Goal: Information Seeking & Learning: Find specific page/section

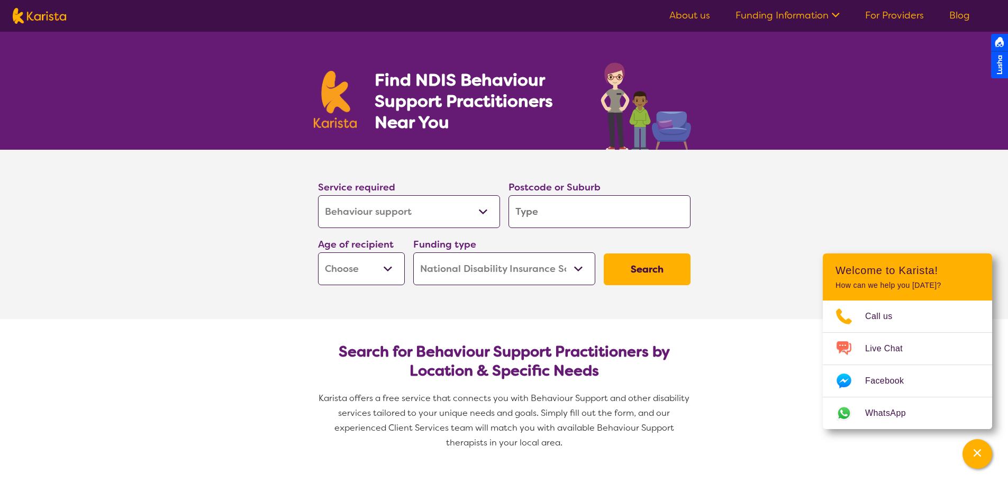
select select "Behaviour support"
select select "NDIS"
select select "Behaviour support"
select select "NDIS"
click at [577, 224] on input "search" at bounding box center [599, 211] width 182 height 33
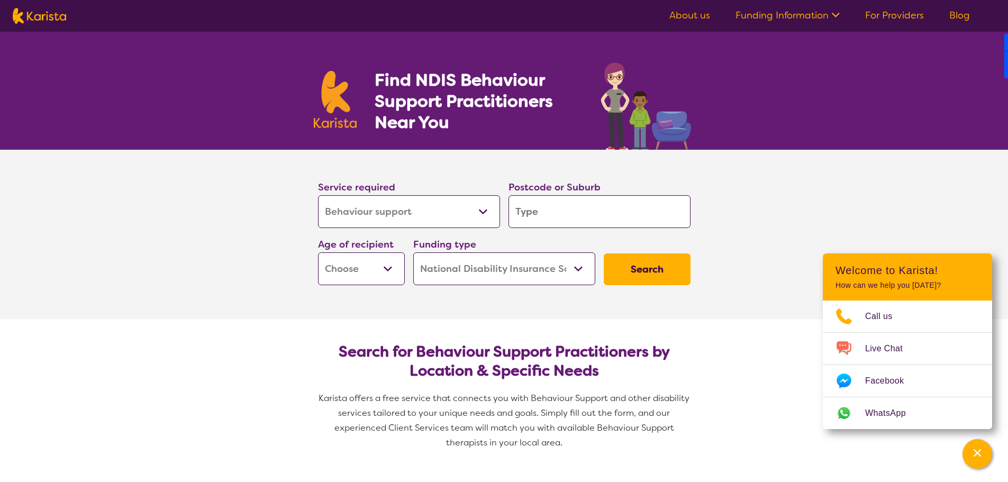
type input "2"
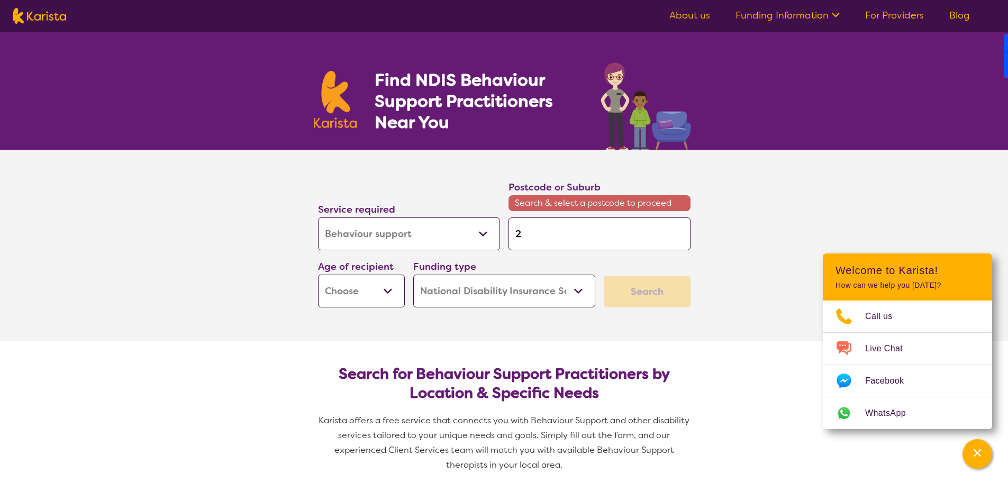
type input "28"
type input "280"
type input "2800"
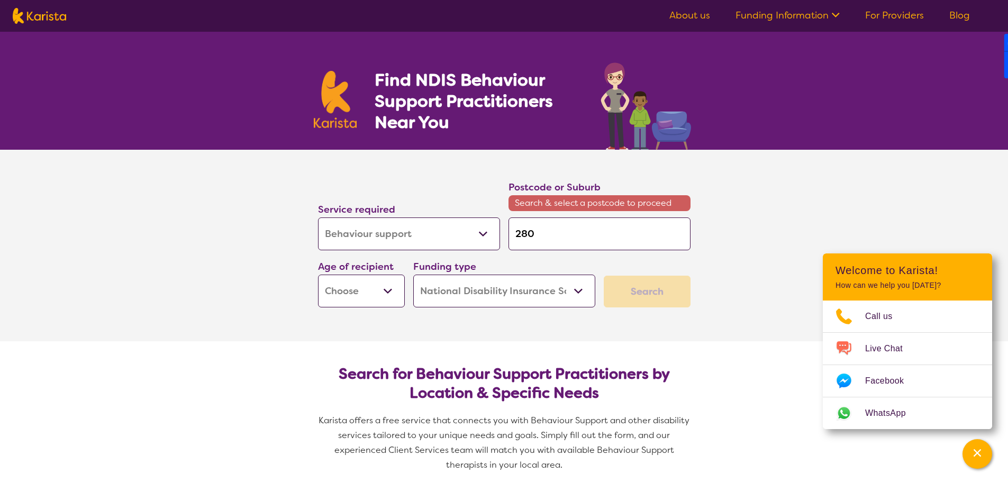
type input "2800"
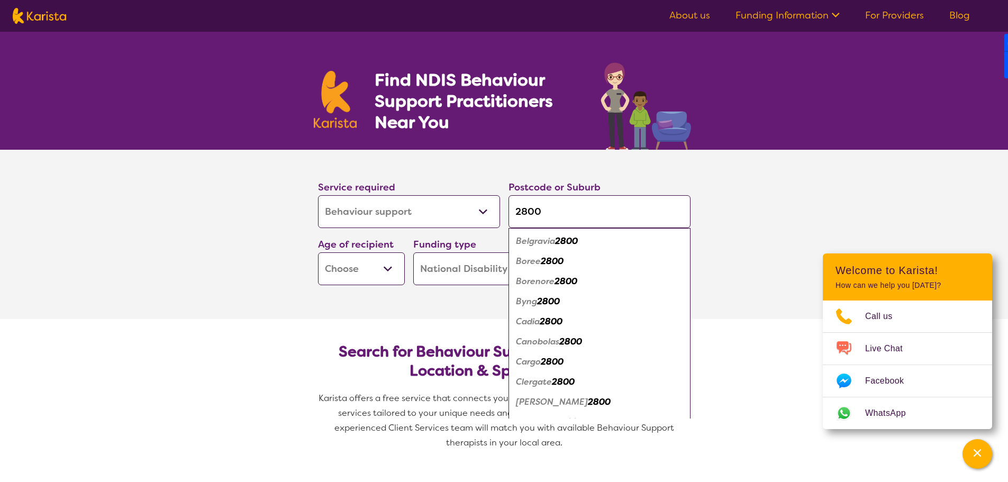
type input "280"
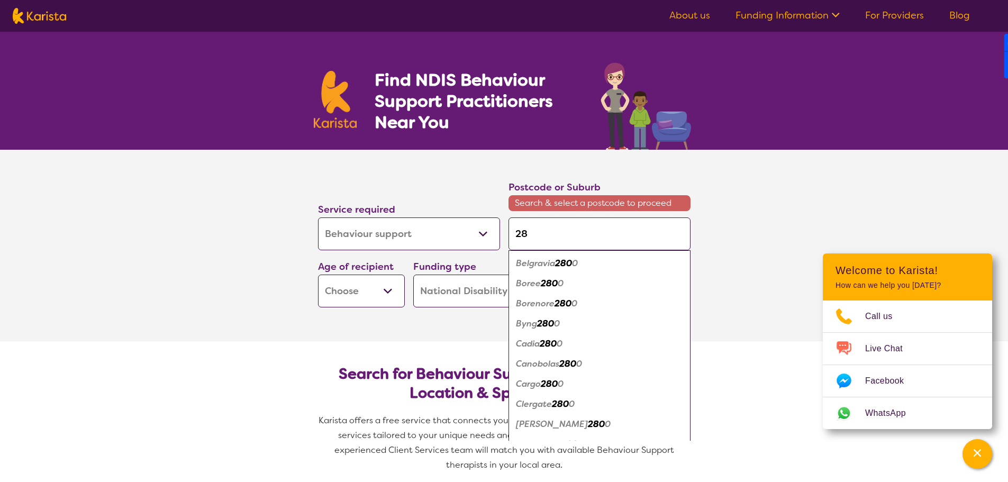
type input "2"
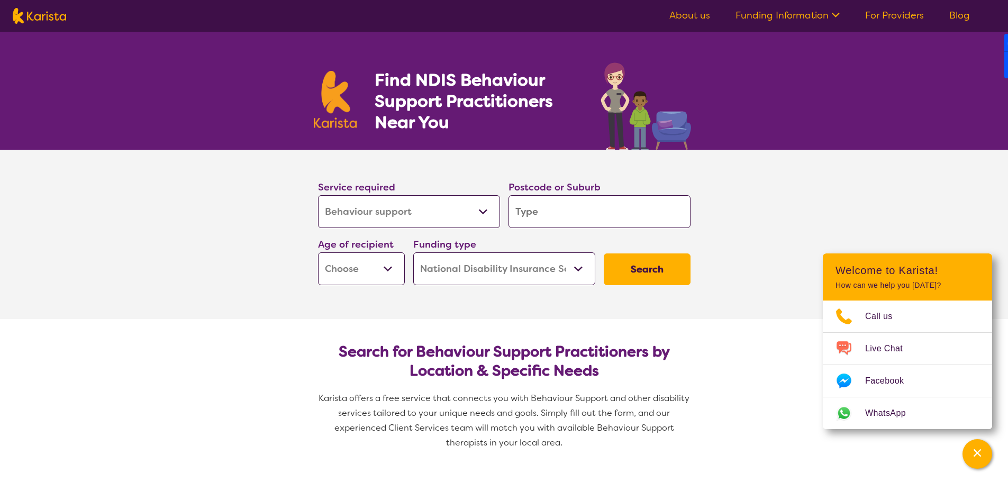
type input "o"
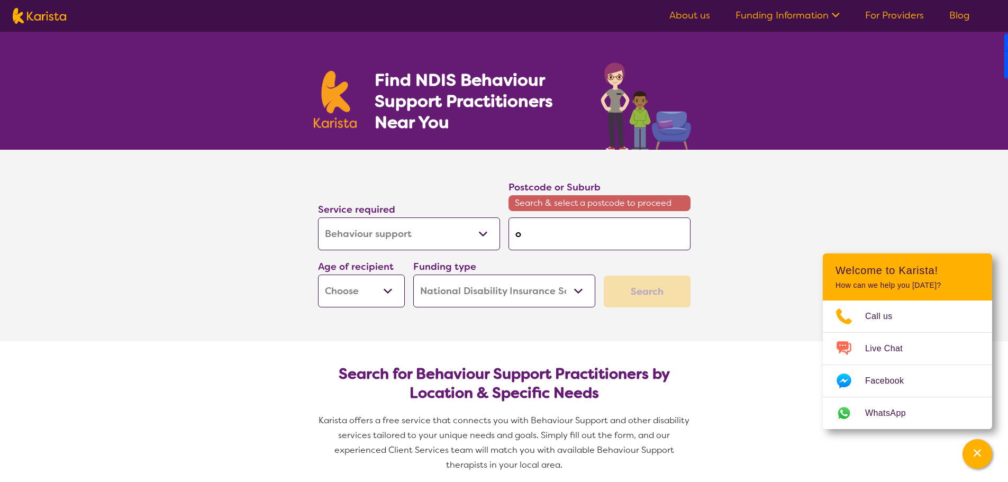
type input "or"
type input "ora"
type input "oran"
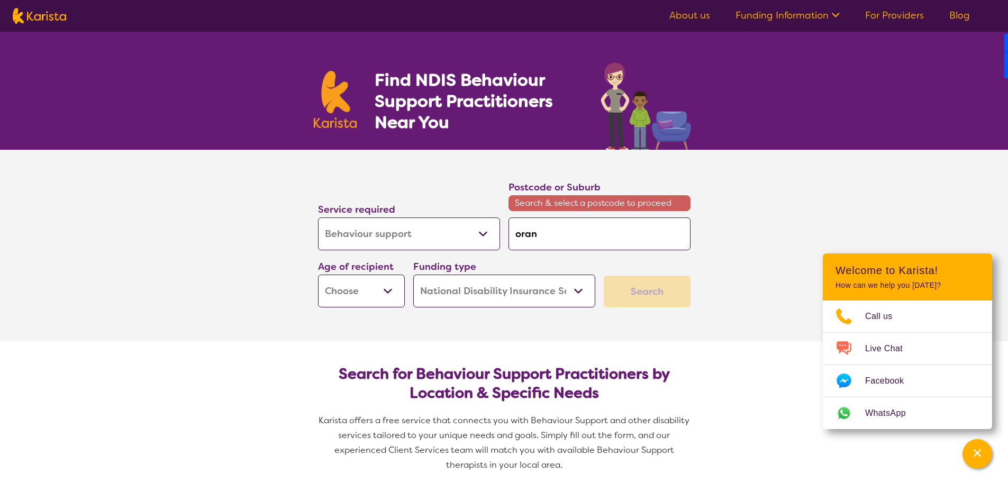
type input "oran"
type input "orang"
type input "orange"
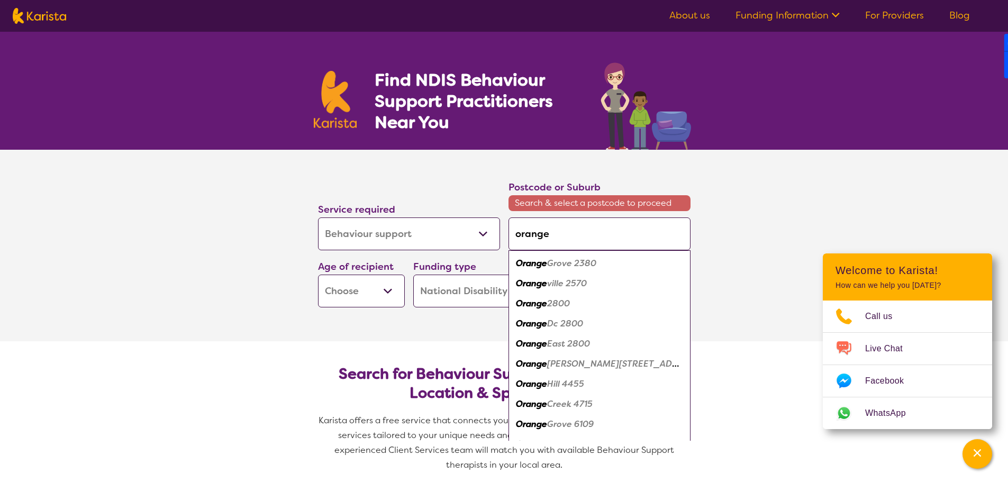
click at [569, 303] on em "2800" at bounding box center [558, 303] width 23 height 11
type input "2800"
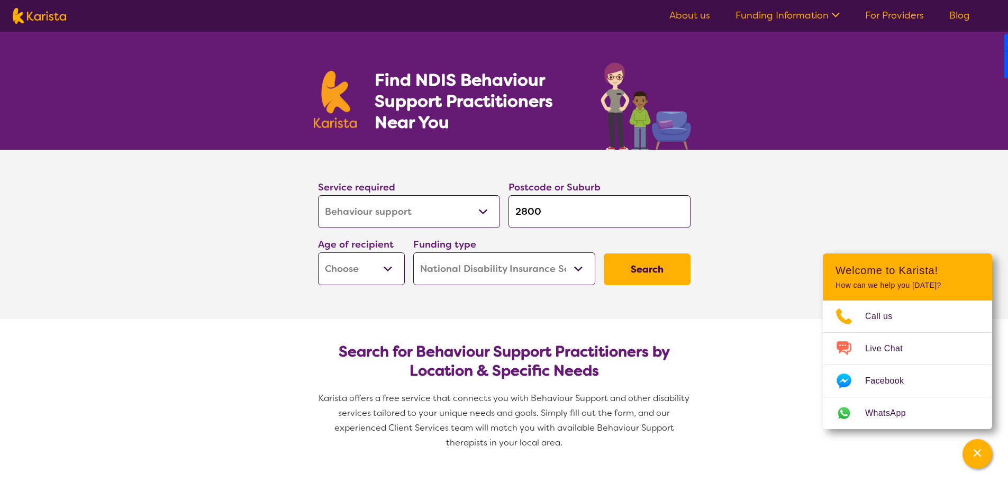
click at [652, 270] on button "Search" at bounding box center [647, 269] width 87 height 32
click at [409, 268] on div "Funding type Home Care Package (HCP) National Disability Insurance Scheme (NDIS…" at bounding box center [504, 260] width 190 height 57
click at [372, 265] on select "Early Childhood - 0 to 9 Child - 10 to 11 Adolescent - 12 to 17 Adult - 18 to 6…" at bounding box center [361, 268] width 87 height 33
select select "CH"
click at [318, 252] on select "Early Childhood - 0 to 9 Child - 10 to 11 Adolescent - 12 to 17 Adult - 18 to 6…" at bounding box center [361, 268] width 87 height 33
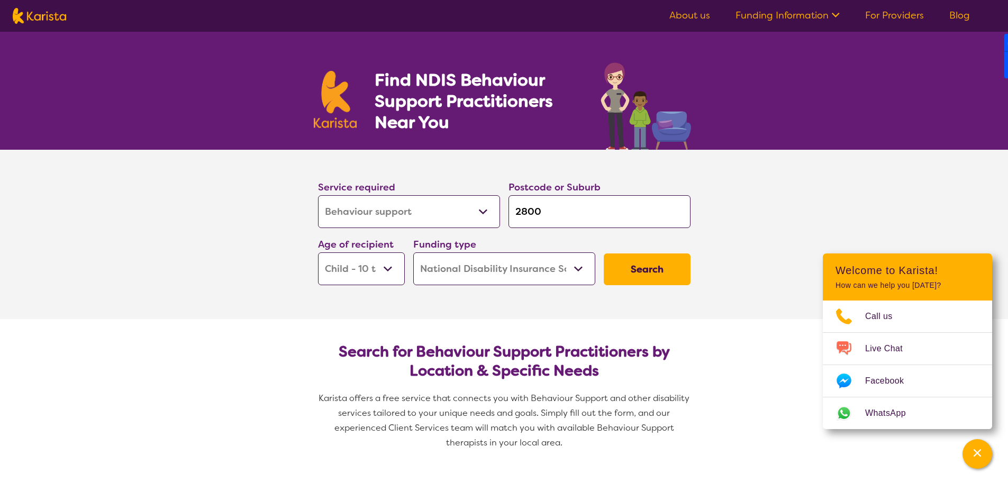
select select "CH"
click at [621, 272] on button "Search" at bounding box center [647, 269] width 87 height 32
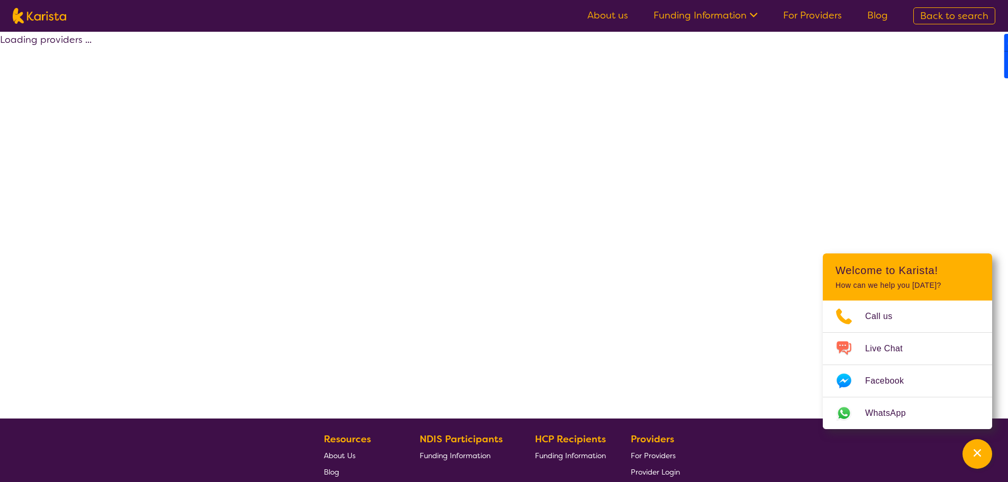
select select "by_score"
